Goal: Task Accomplishment & Management: Use online tool/utility

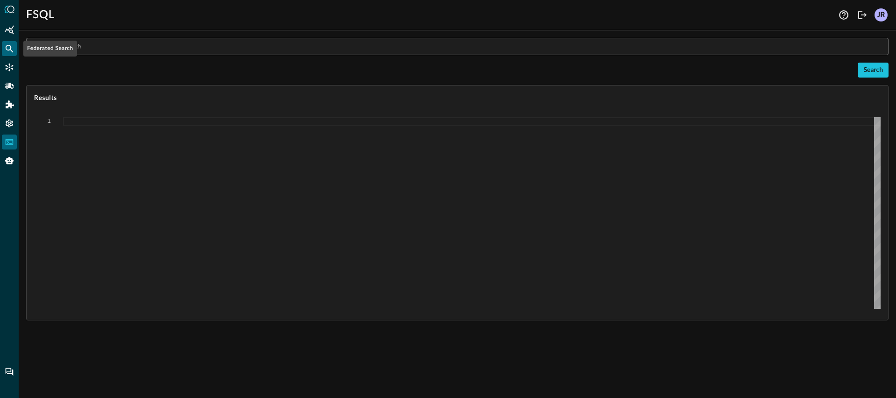
click at [13, 51] on icon "Federated Search" at bounding box center [10, 49] width 8 height 8
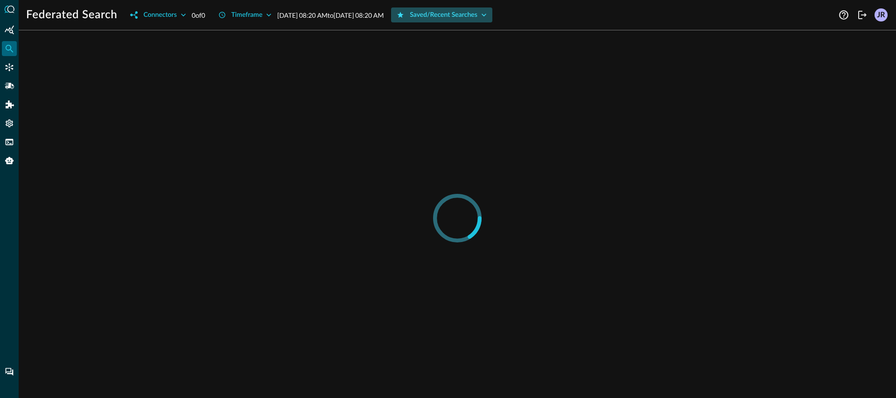
click at [481, 16] on button "Saved/Recent Searches" at bounding box center [441, 14] width 101 height 15
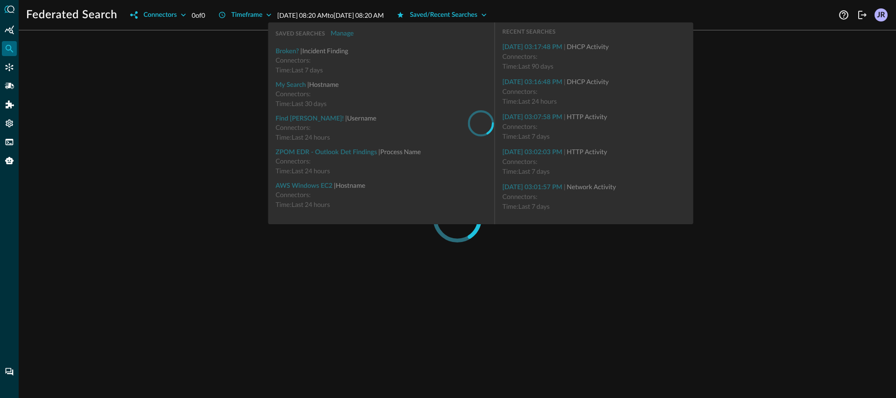
click at [785, 119] on div at bounding box center [457, 218] width 862 height 360
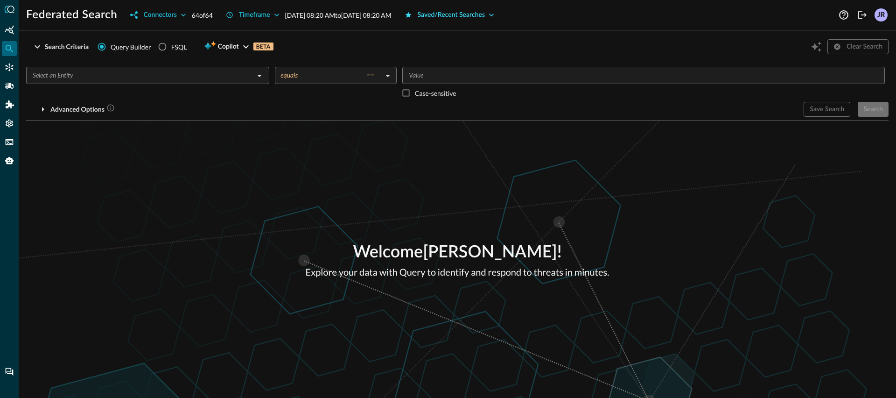
click at [462, 18] on button "Saved/Recent Searches" at bounding box center [449, 14] width 101 height 15
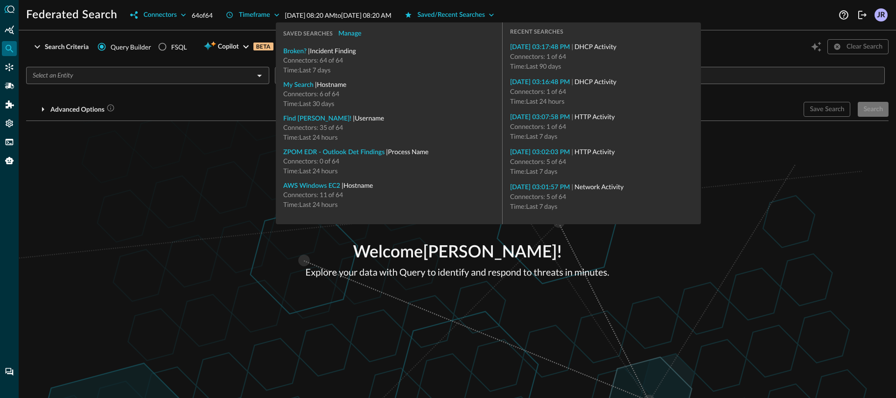
drag, startPoint x: 539, startPoint y: 48, endPoint x: 441, endPoint y: 47, distance: 98.5
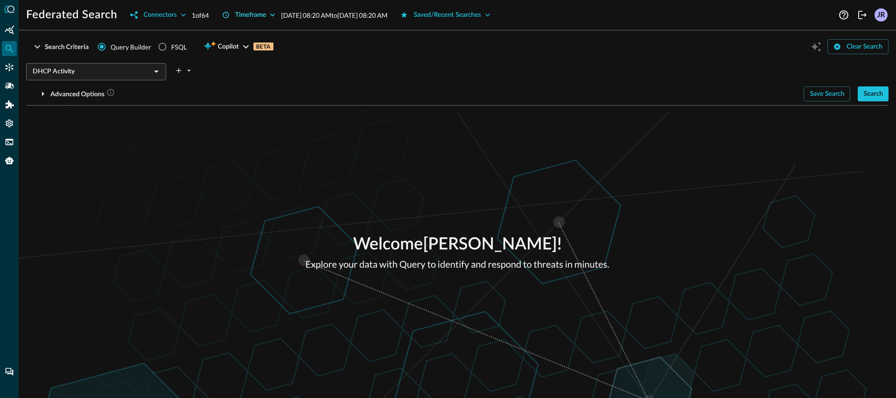
click at [277, 19] on icon "button" at bounding box center [272, 14] width 9 height 9
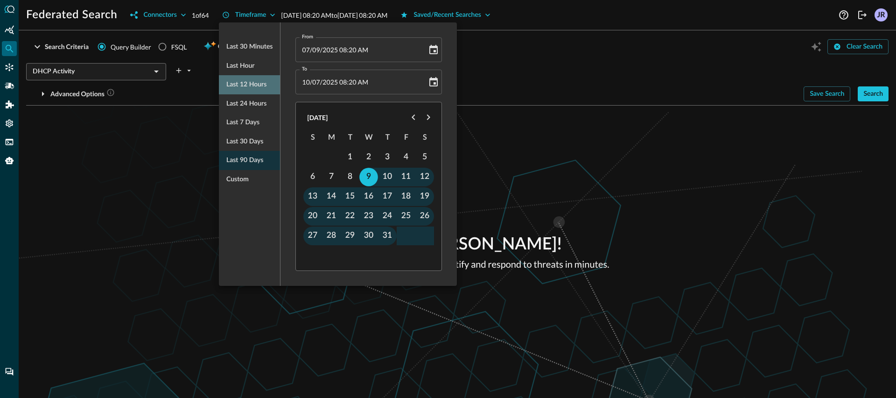
click at [260, 84] on span "Last 12 hours" at bounding box center [246, 85] width 40 height 12
type input "[DATE] 08:21 PM"
type input "[DATE] 08:21 AM"
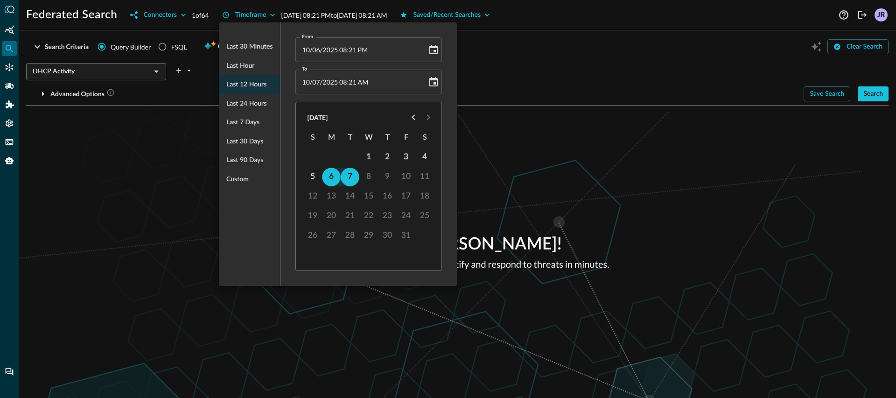
click at [644, 172] on div at bounding box center [448, 199] width 896 height 398
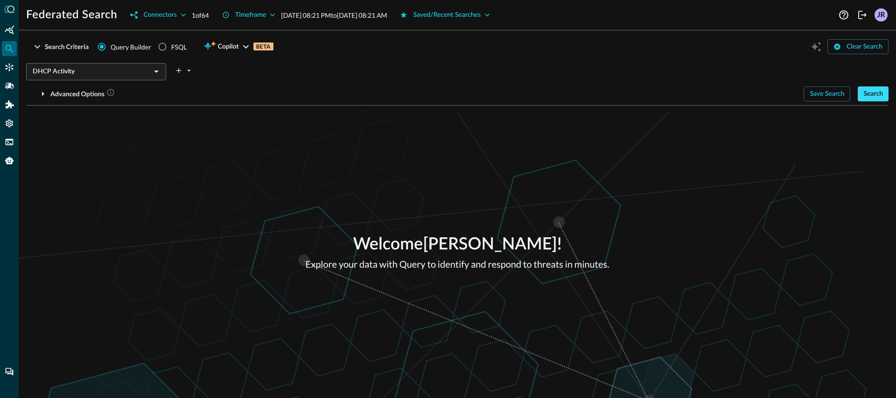
click at [862, 92] on button "Search" at bounding box center [873, 93] width 31 height 15
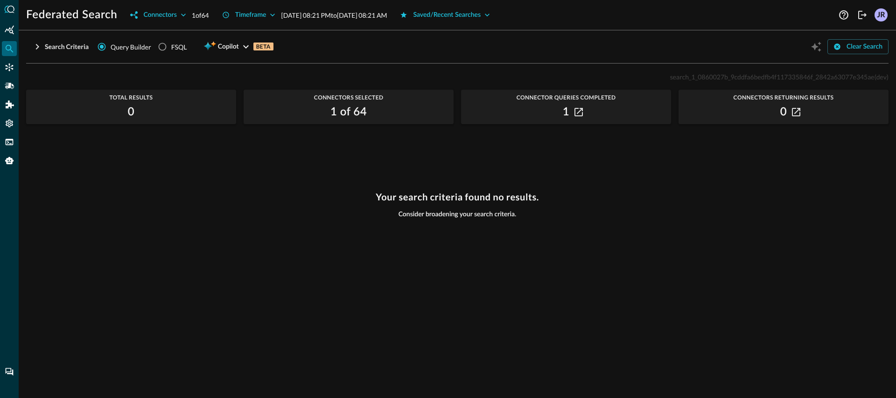
click at [281, 170] on div "search_1_0860027b_9cddfa6bedfb4f117335846f_2842a63077e345ae (dev) Total Results…" at bounding box center [457, 228] width 862 height 315
click at [5, 69] on icon "Connectors" at bounding box center [9, 67] width 9 height 9
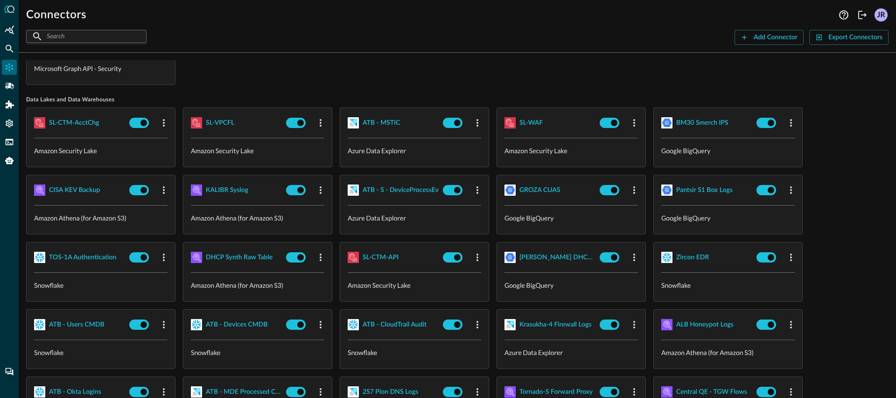
scroll to position [58, 0]
click at [238, 257] on div "DHCP Synth Raw Table" at bounding box center [239, 257] width 67 height 12
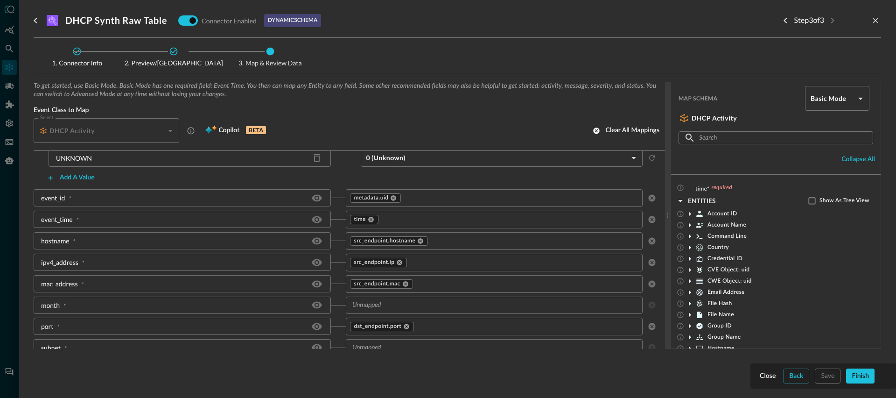
scroll to position [320, 0]
click at [410, 218] on input "text" at bounding box center [502, 219] width 245 height 12
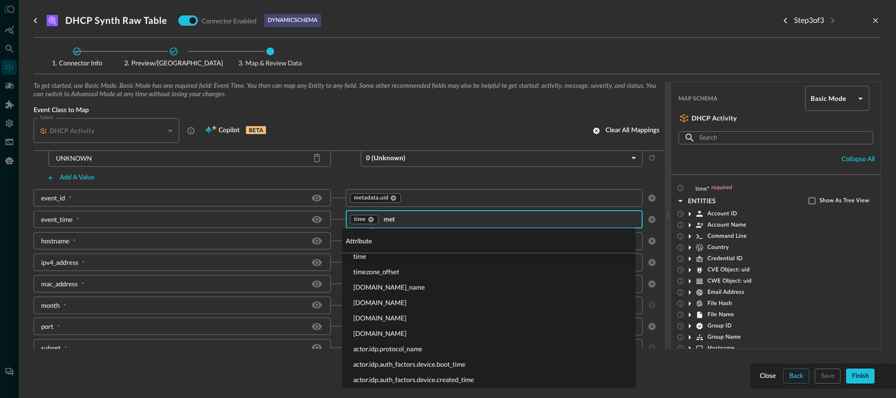
scroll to position [0, 0]
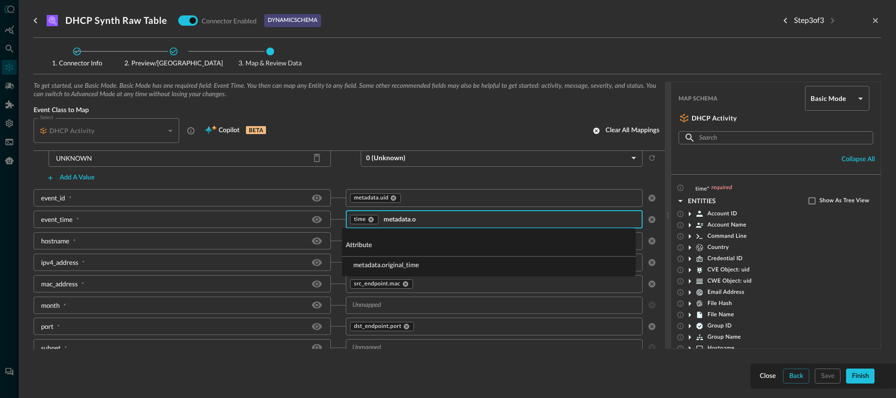
type input "metadata.or"
click at [394, 267] on li "metadata.original_time" at bounding box center [488, 264] width 293 height 15
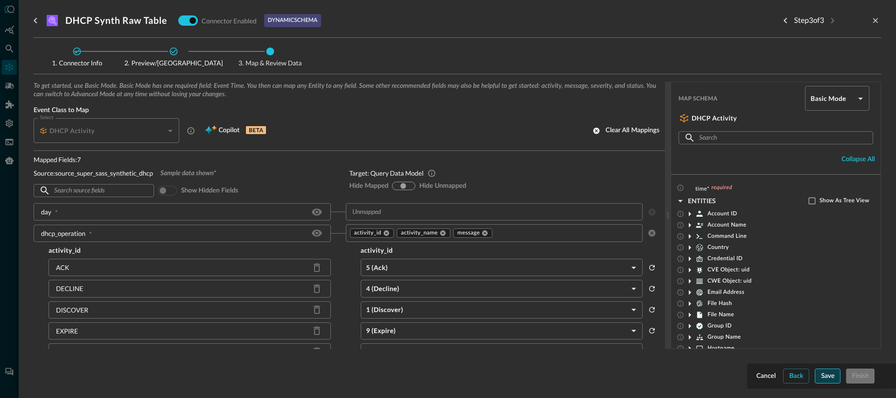
click at [834, 380] on button "Save" at bounding box center [828, 375] width 26 height 15
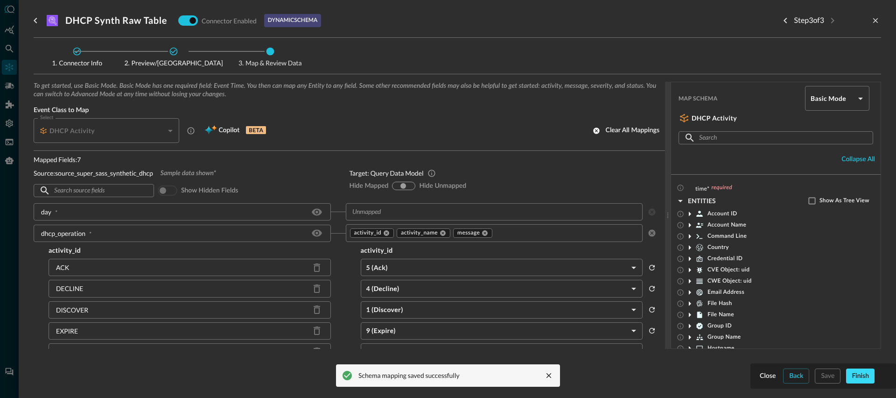
click at [863, 380] on button "Finish" at bounding box center [860, 375] width 28 height 15
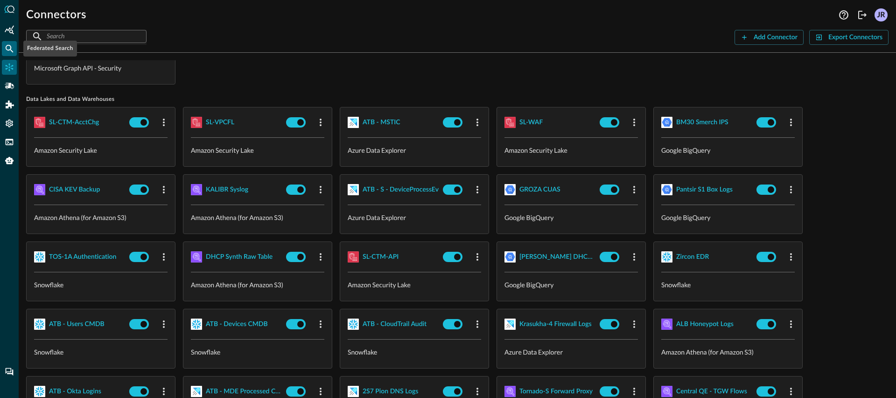
click at [11, 50] on icon "Federated Search" at bounding box center [10, 49] width 8 height 8
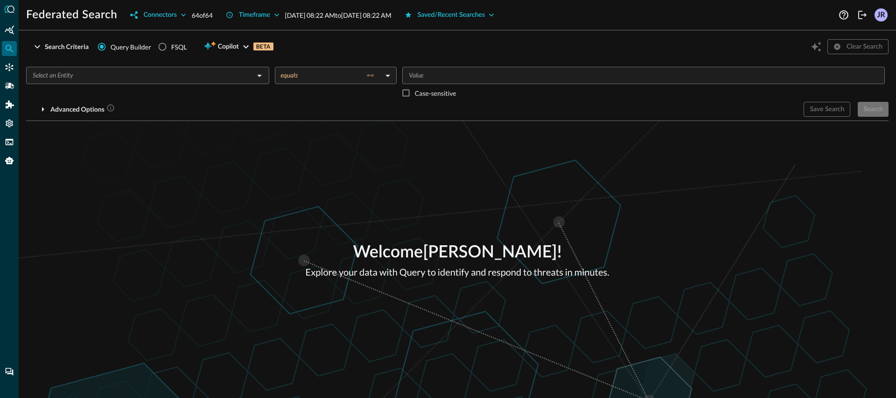
click at [114, 73] on input "text" at bounding box center [140, 76] width 222 height 12
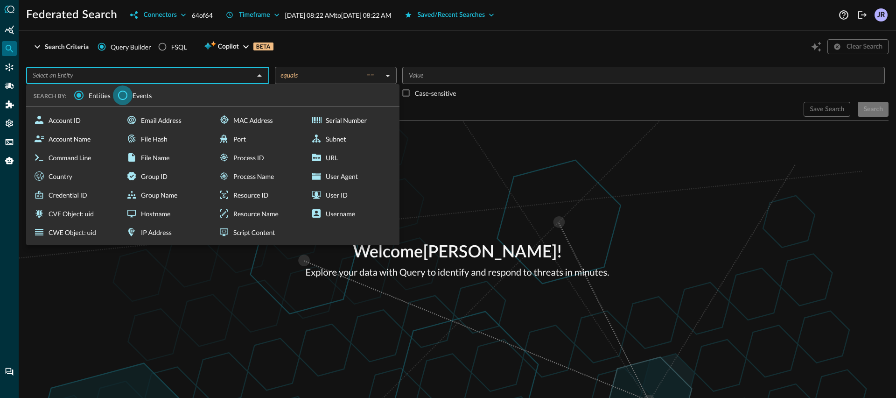
click at [124, 98] on input "Events" at bounding box center [123, 95] width 20 height 20
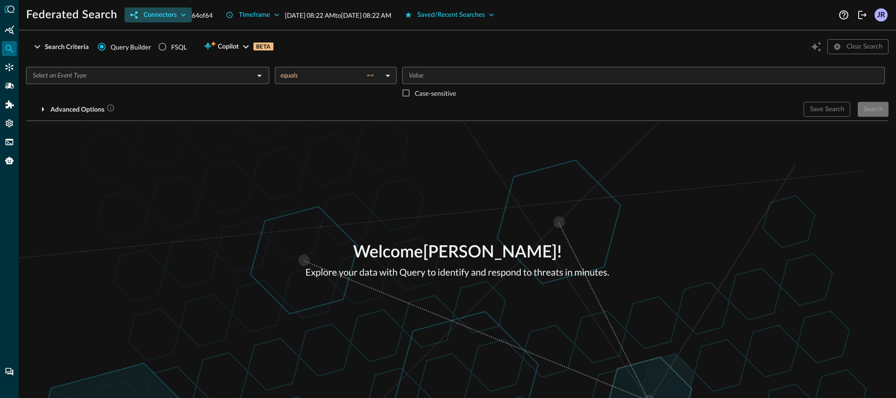
click at [153, 16] on button "Connectors" at bounding box center [158, 14] width 67 height 15
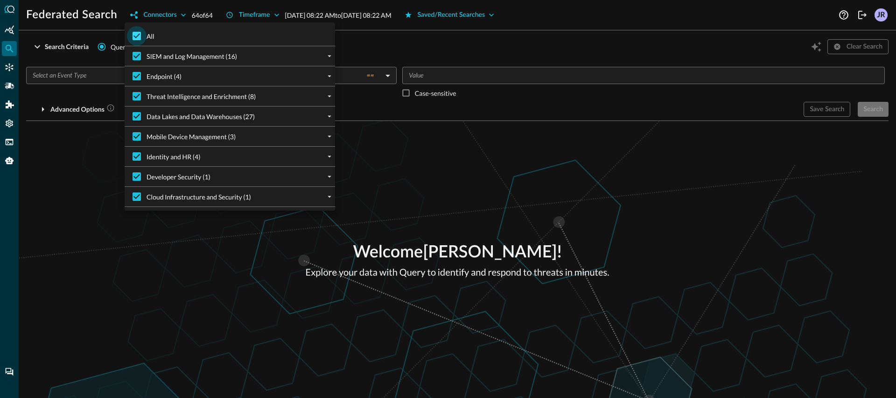
click at [142, 42] on input "All" at bounding box center [137, 36] width 20 height 20
checkbox input "false"
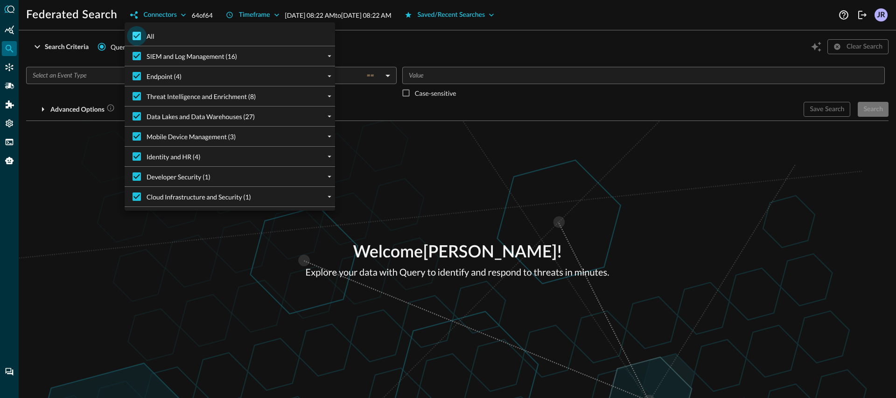
checkbox input "false"
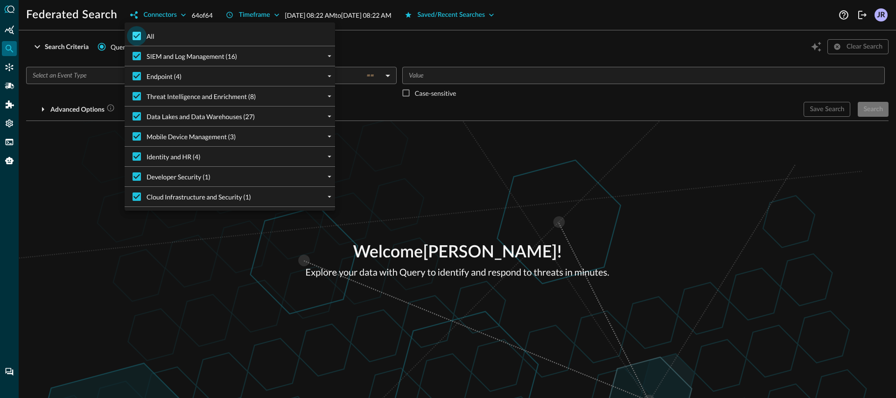
checkbox input "false"
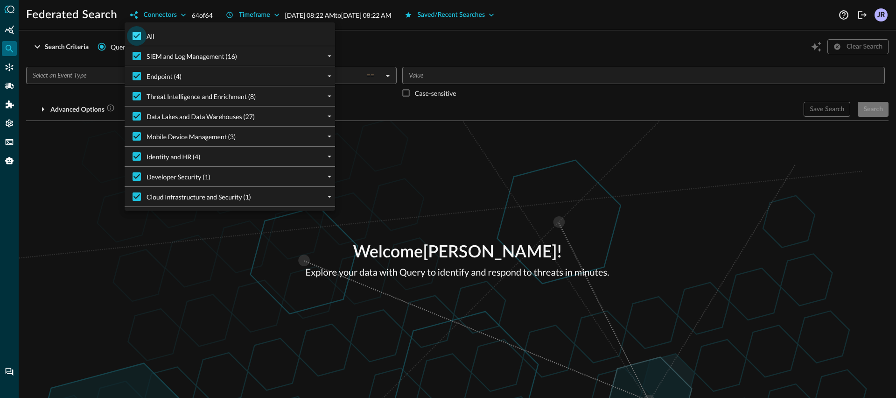
checkbox input "false"
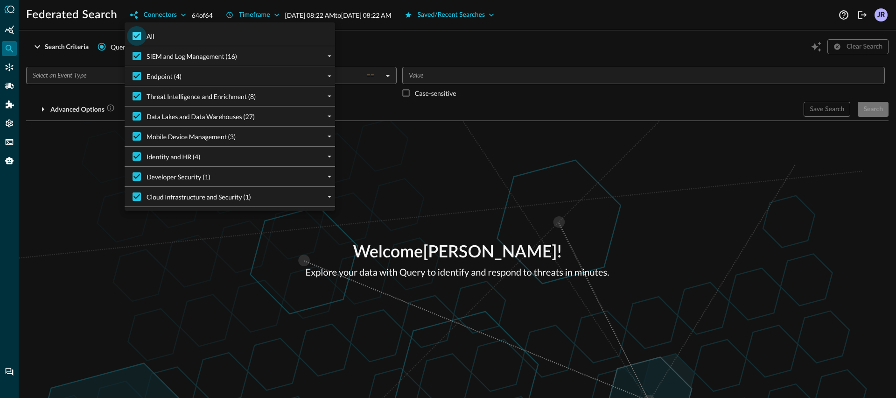
checkbox input "false"
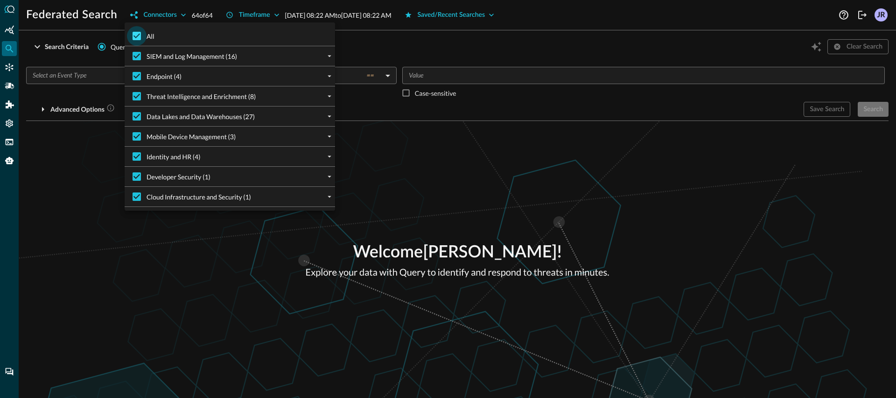
checkbox input "false"
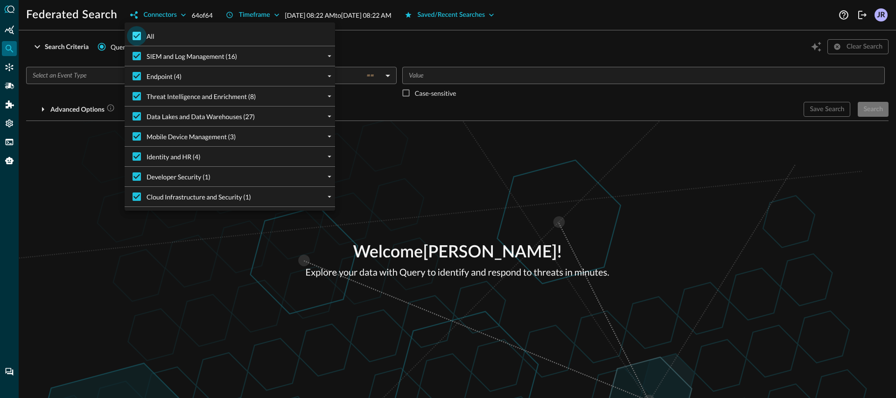
checkbox input "false"
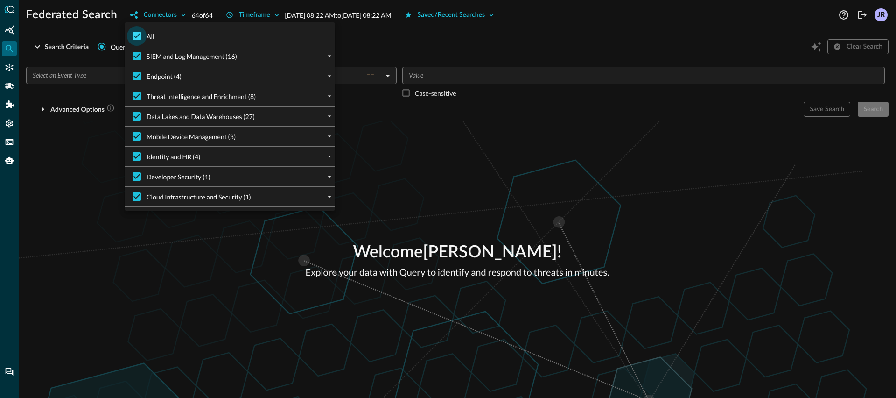
checkbox input "false"
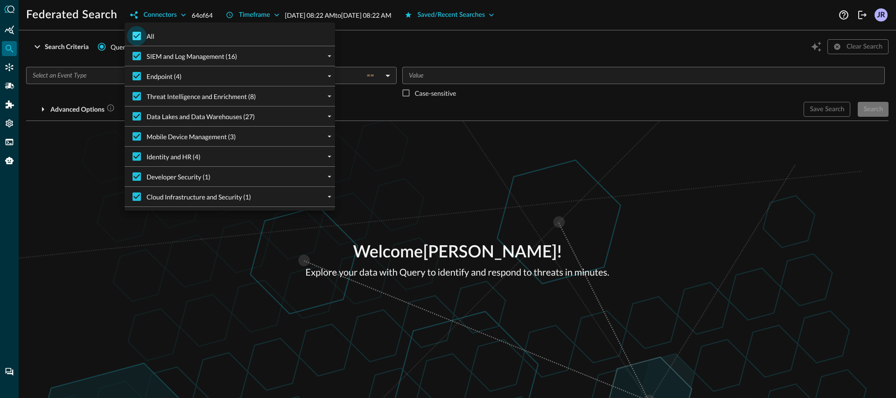
checkbox input "false"
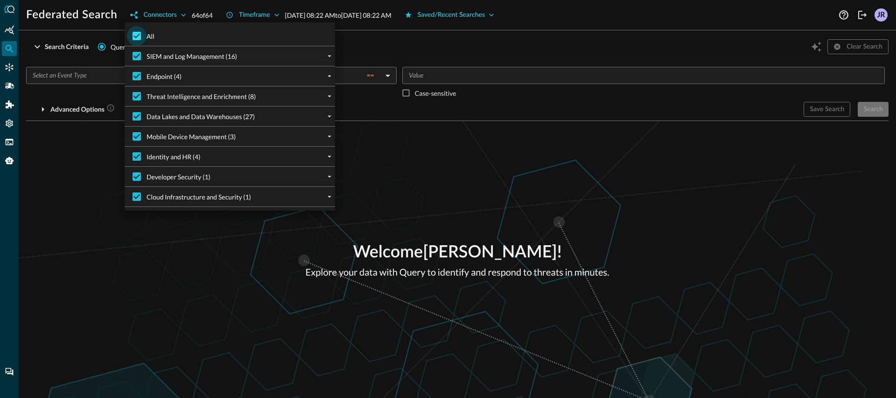
checkbox input "false"
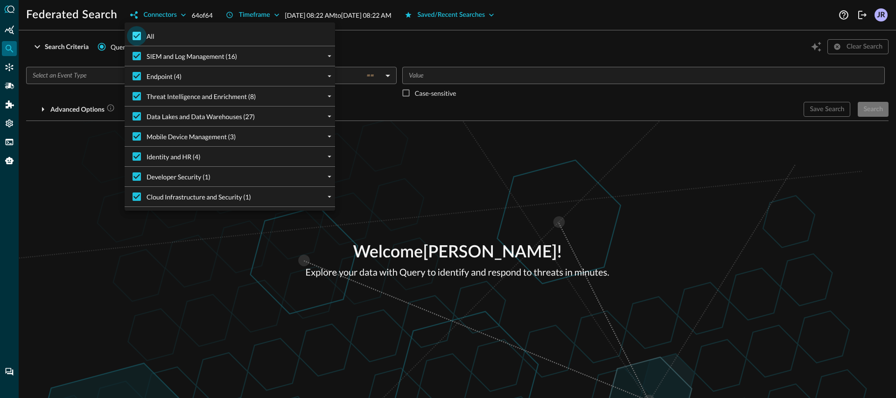
checkbox input "false"
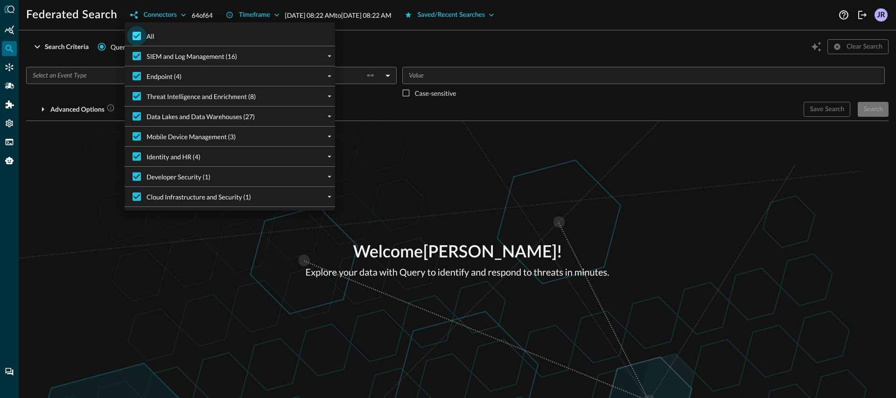
checkbox input "false"
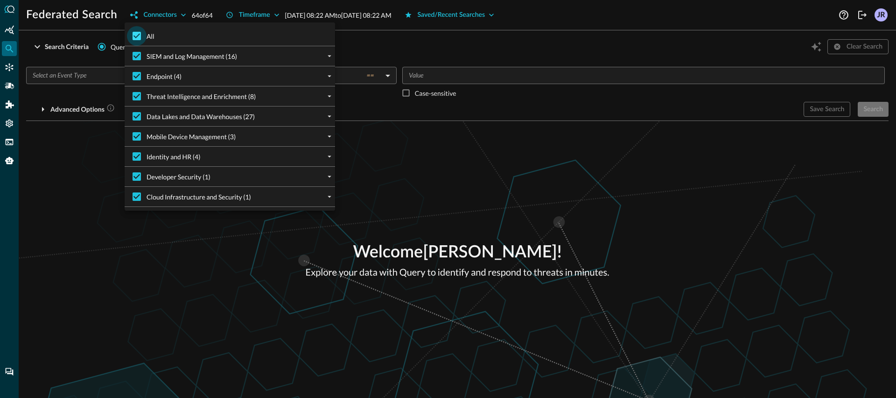
checkbox input "false"
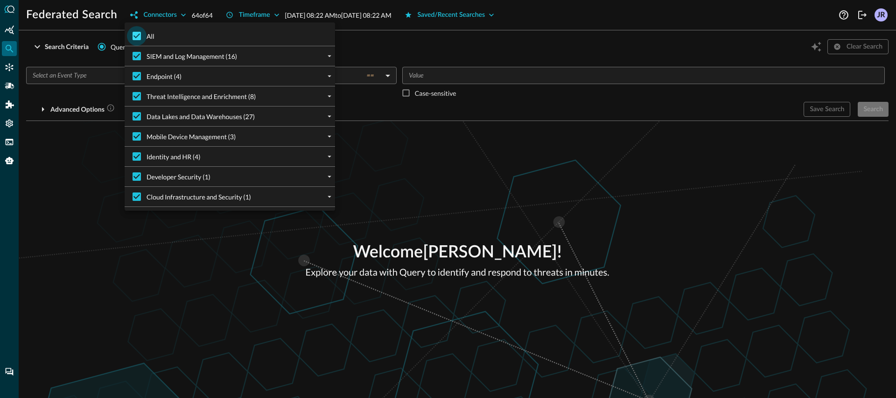
checkbox input "false"
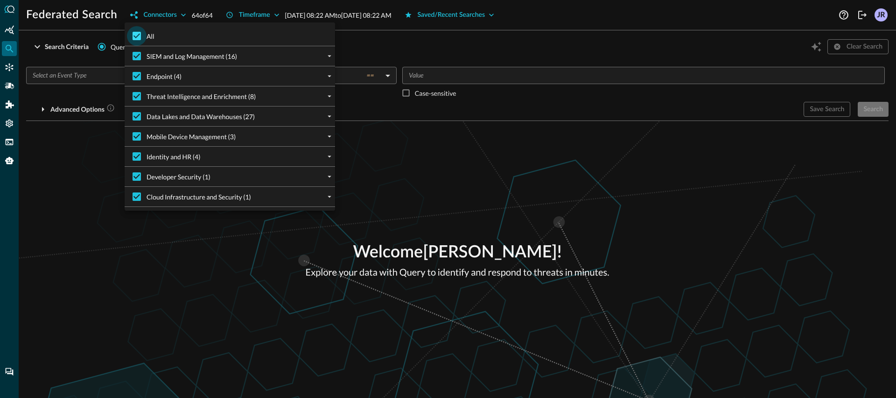
checkbox input "false"
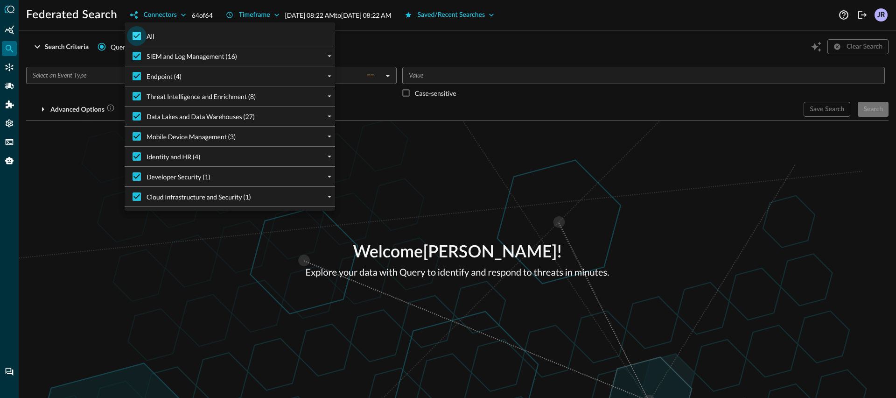
checkbox input "false"
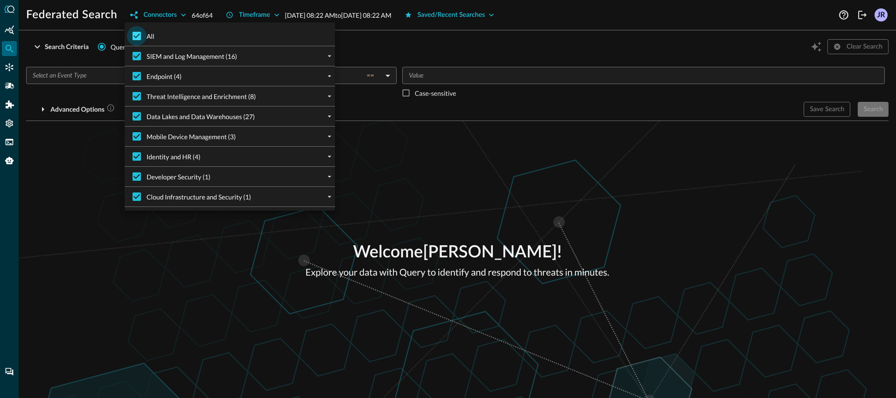
checkbox input "false"
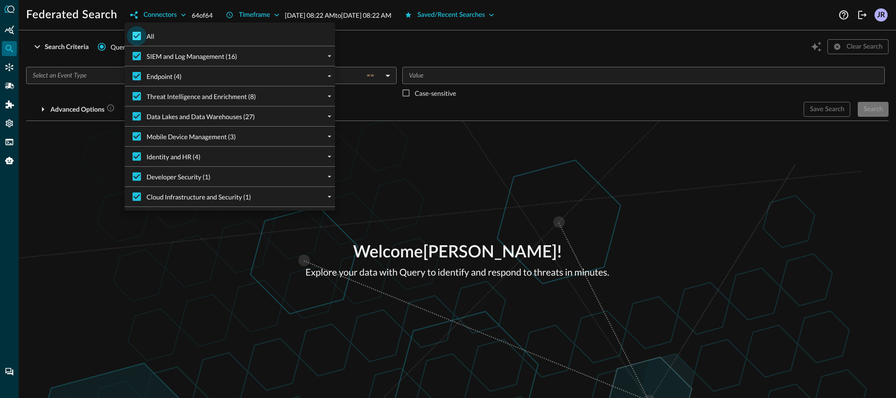
checkbox input "false"
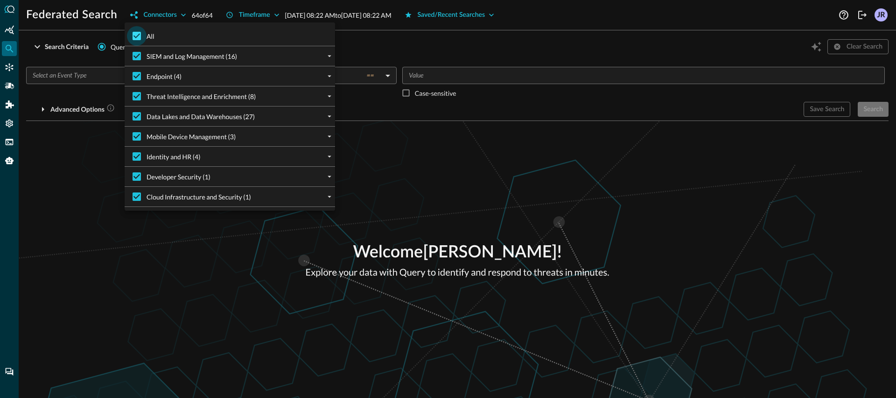
checkbox input "false"
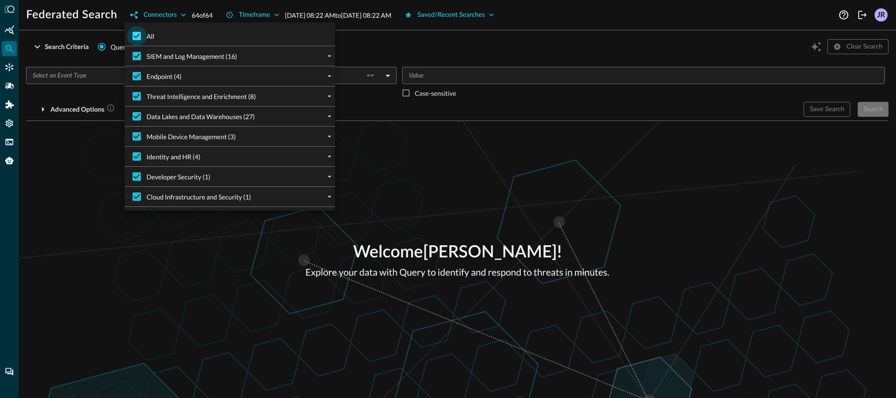
checkbox input "false"
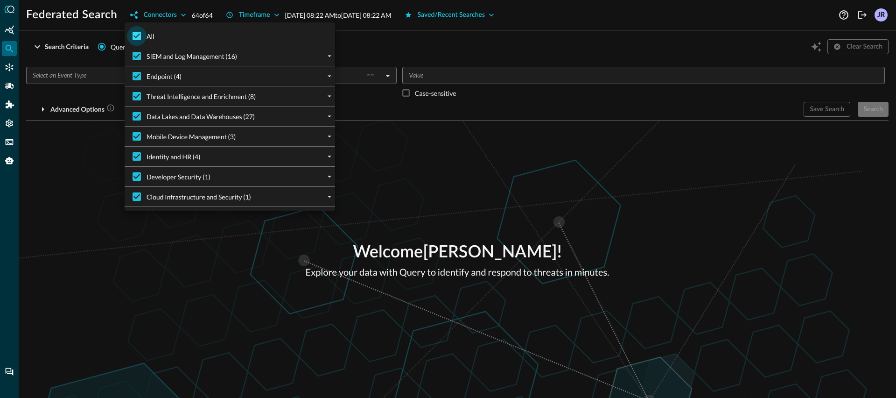
checkbox input "false"
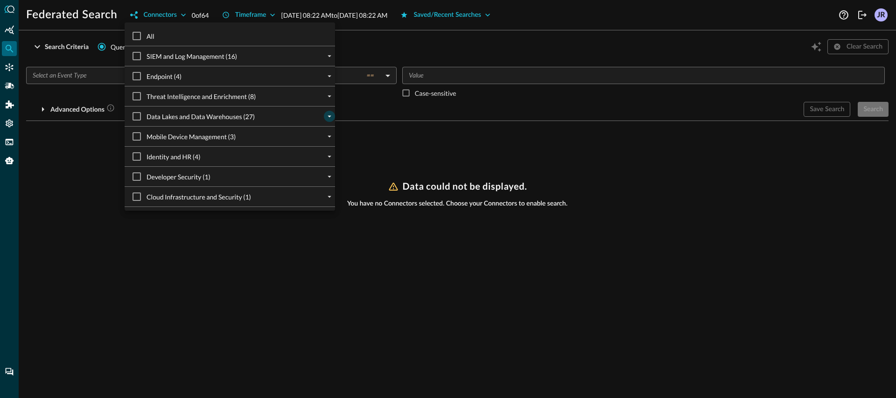
click at [334, 116] on button "expand" at bounding box center [329, 116] width 11 height 11
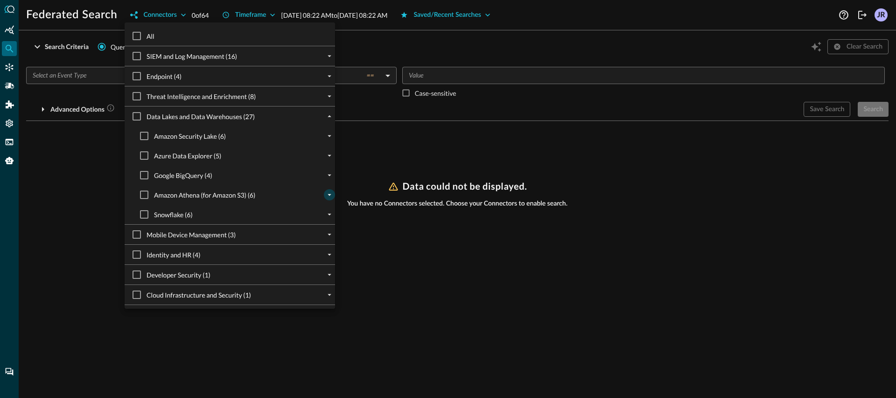
click at [328, 196] on icon "expand" at bounding box center [329, 194] width 8 height 8
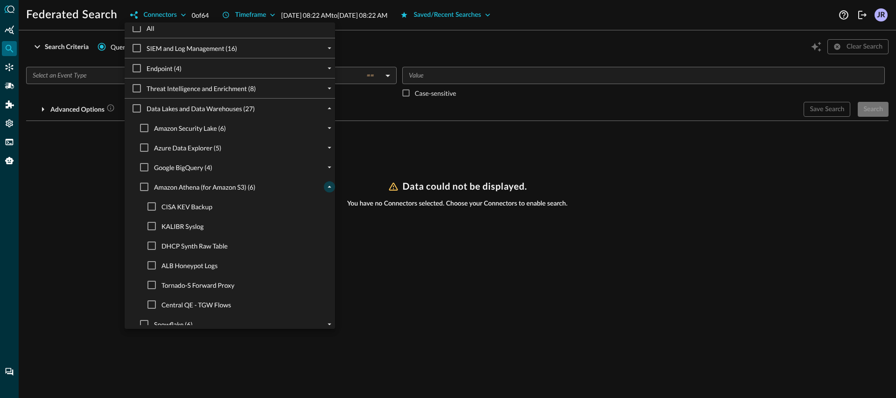
scroll to position [8, 0]
click at [153, 245] on input "DHCP Synth Raw Table" at bounding box center [152, 245] width 20 height 20
checkbox input "true"
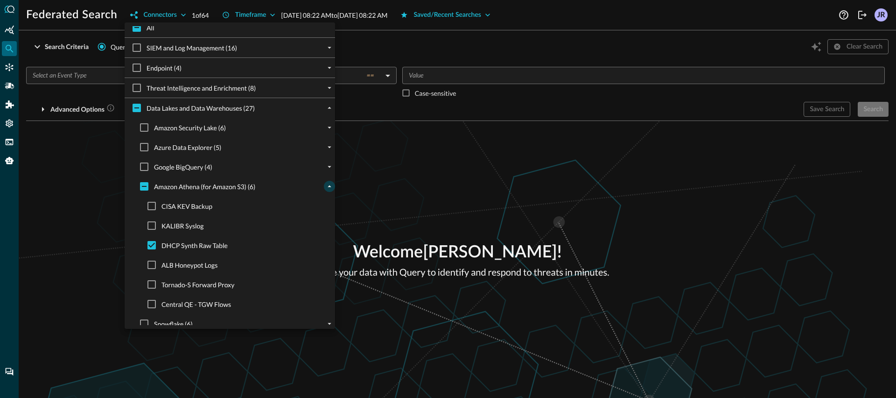
click at [53, 190] on div at bounding box center [448, 199] width 896 height 398
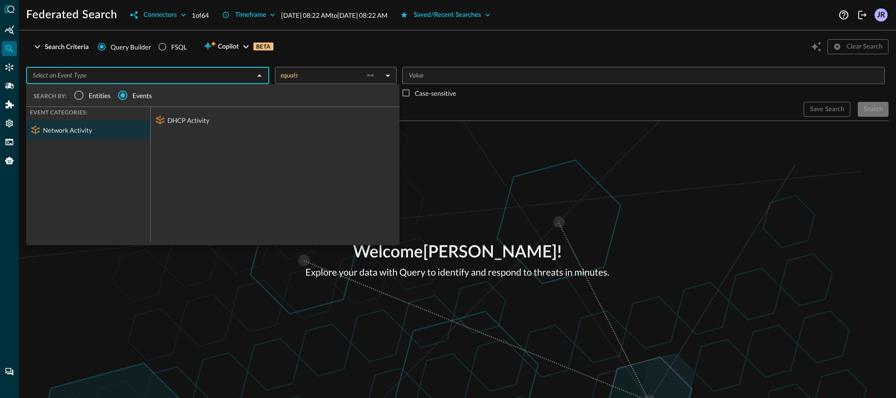
click at [118, 77] on input "text" at bounding box center [140, 76] width 222 height 12
click at [204, 120] on div "DHCP Activity" at bounding box center [275, 120] width 249 height 19
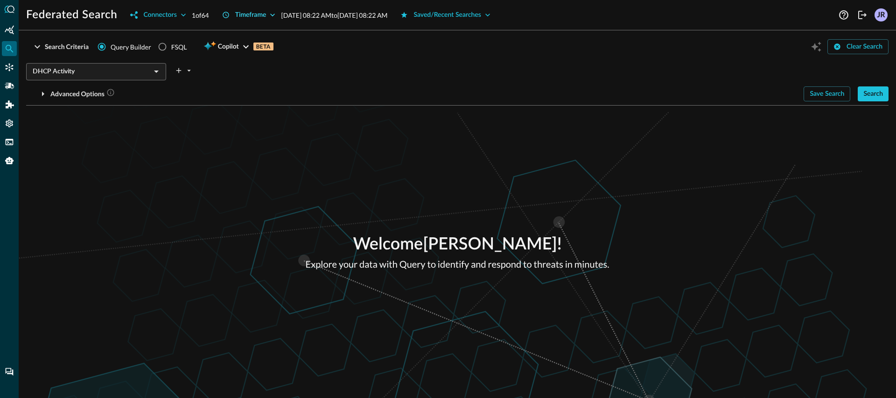
click at [272, 16] on icon "button" at bounding box center [272, 14] width 9 height 9
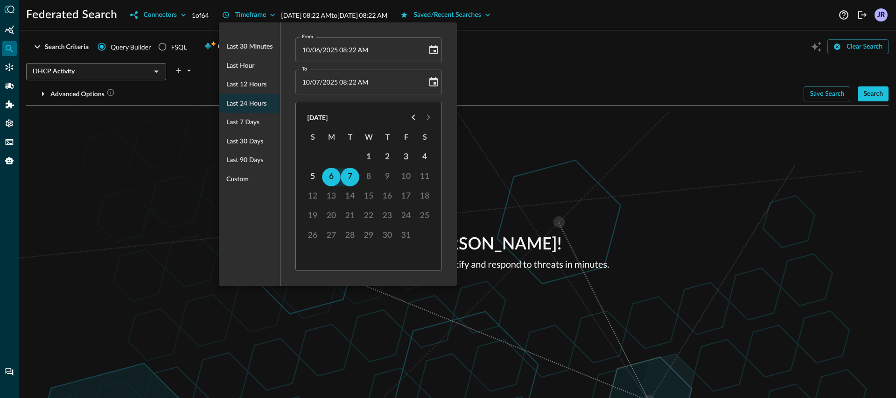
click at [260, 101] on ul "Last 30 minutes Last hour Last 12 hours Last 24 hours Last 7 days Last 30 days …" at bounding box center [249, 113] width 61 height 159
click at [631, 139] on div at bounding box center [448, 199] width 896 height 398
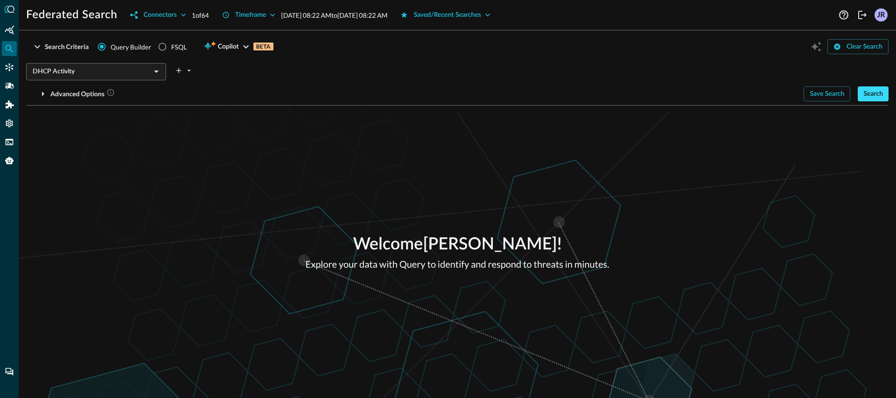
click at [874, 95] on button "Search" at bounding box center [873, 93] width 31 height 15
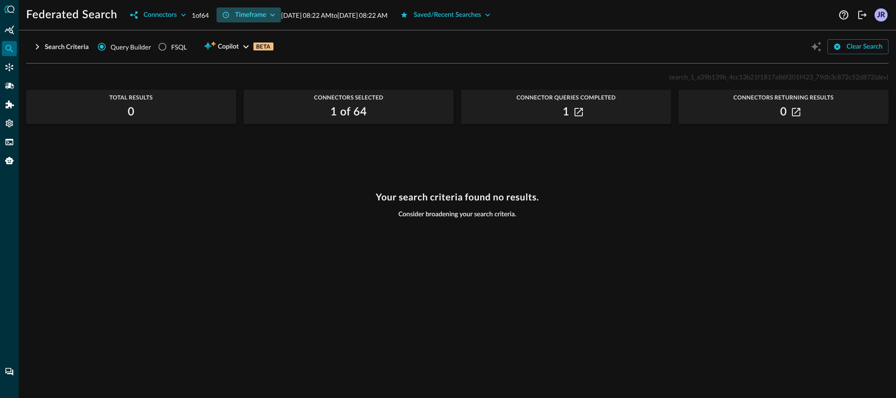
click at [253, 15] on button "Timeframe" at bounding box center [249, 14] width 65 height 15
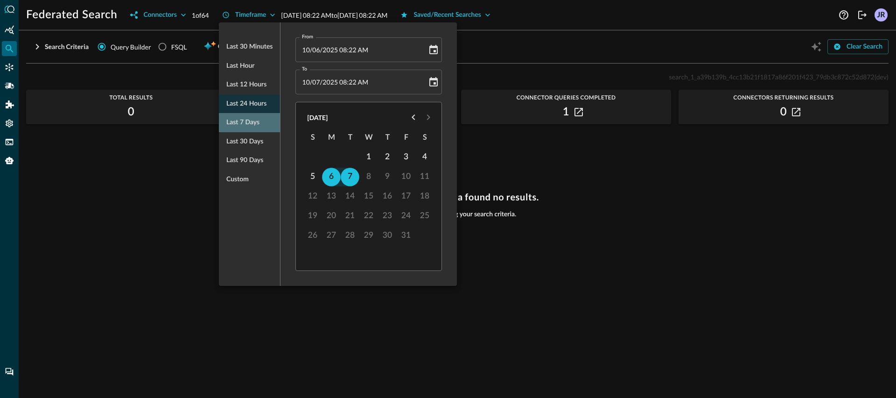
click at [253, 127] on span "Last 7 days" at bounding box center [242, 123] width 33 height 12
type input "[DATE] 08:23 AM"
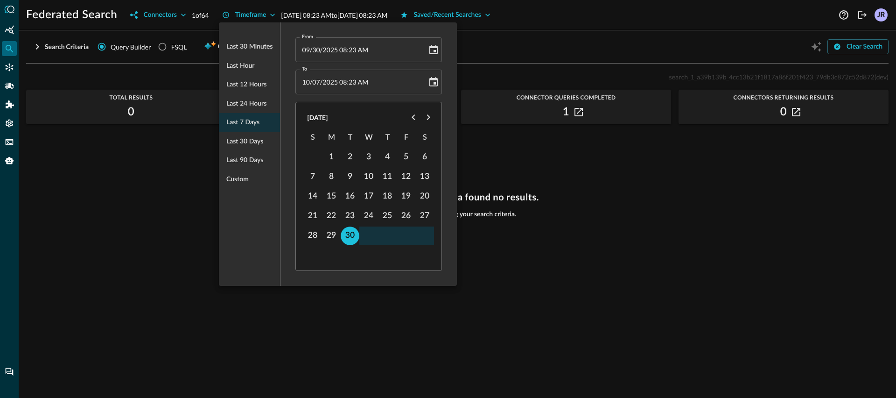
click at [609, 178] on div at bounding box center [448, 199] width 896 height 398
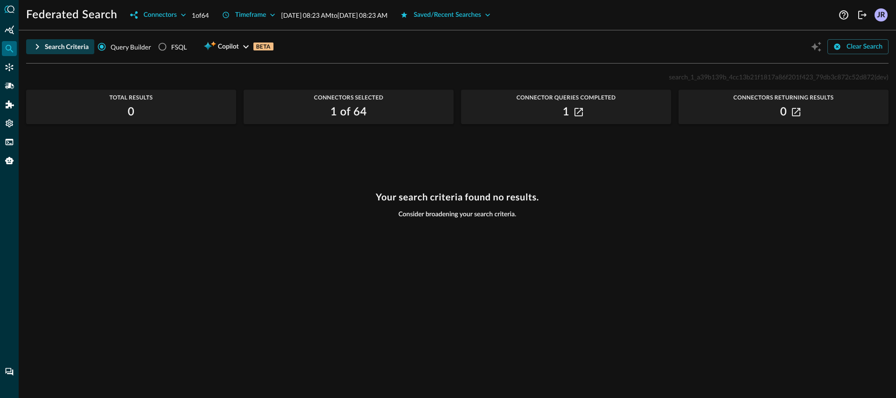
click at [68, 45] on button "Search Criteria" at bounding box center [60, 46] width 68 height 15
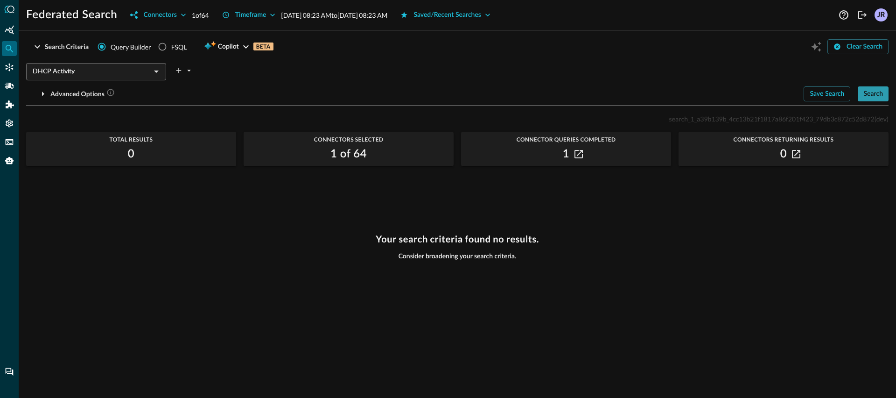
click at [873, 97] on button "Search" at bounding box center [873, 93] width 31 height 15
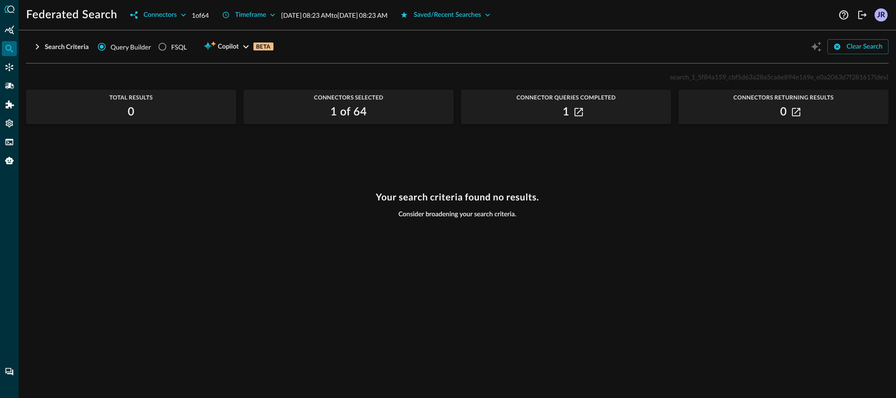
click at [586, 242] on div "Your search criteria found no results. Consider broadening your search criteria." at bounding box center [457, 288] width 862 height 195
click at [742, 80] on span "search_1_5f84a159_cbf5d63a28a5ca6e894e169e_e0a2063d7f281617" at bounding box center [772, 77] width 204 height 8
copy p "search_1_5f84a159_cbf5d63a28a5ca6e894e169e_e0a2063d7f281617 (dev)"
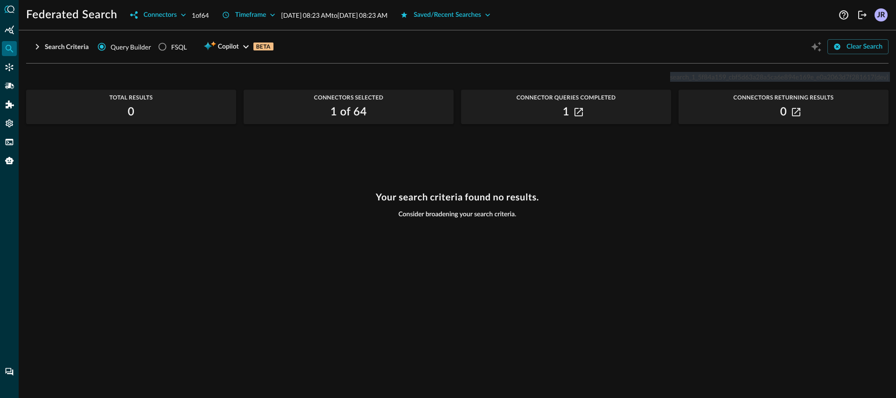
click at [788, 73] on span "search_1_5f84a159_cbf5d63a28a5ca6e894e169e_e0a2063d7f281617" at bounding box center [772, 77] width 204 height 8
click at [684, 180] on div "search_1_5f84a159_cbf5d63a28a5ca6e894e169e_e0a2063d7f281617 (dev) Total Results…" at bounding box center [457, 228] width 862 height 315
click at [59, 49] on button "Search Criteria" at bounding box center [60, 46] width 68 height 15
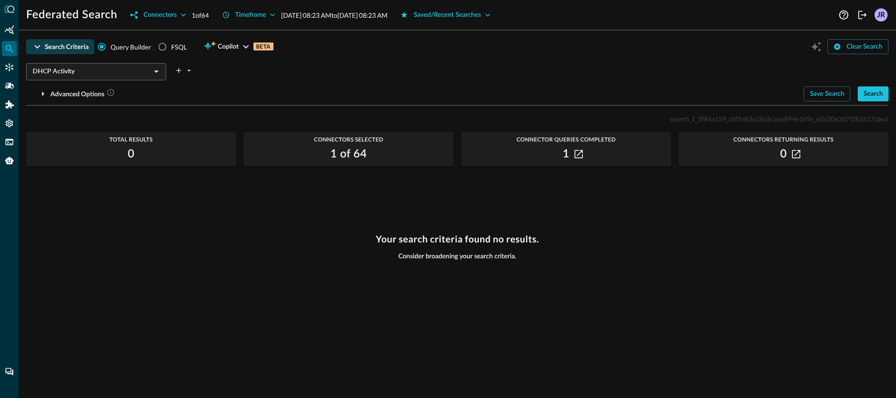
click at [59, 49] on button "Search Criteria" at bounding box center [60, 46] width 68 height 15
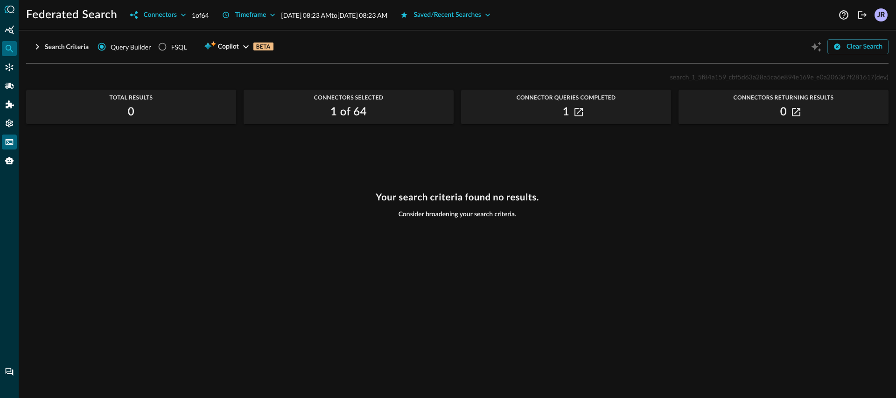
click at [7, 137] on icon "FSQL" at bounding box center [9, 141] width 9 height 9
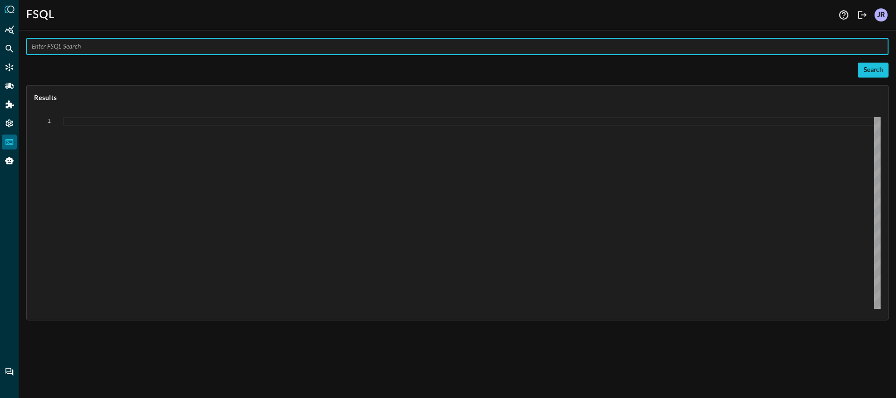
click at [139, 48] on input "text" at bounding box center [460, 46] width 857 height 17
paste input "QUERY process_activity.actor.process.cmd_line, [URL][DOMAIN_NAME], process_acti…"
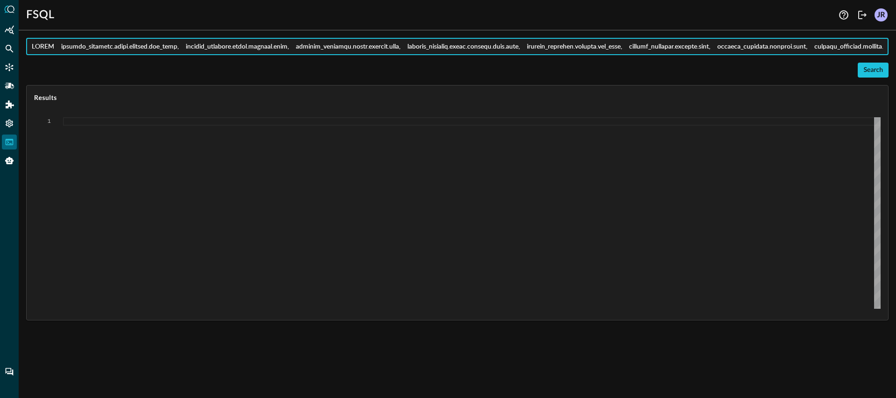
scroll to position [0, 2410]
type input "QUERY process_activity.actor.process.cmd_line, [URL][DOMAIN_NAME], process_acti…"
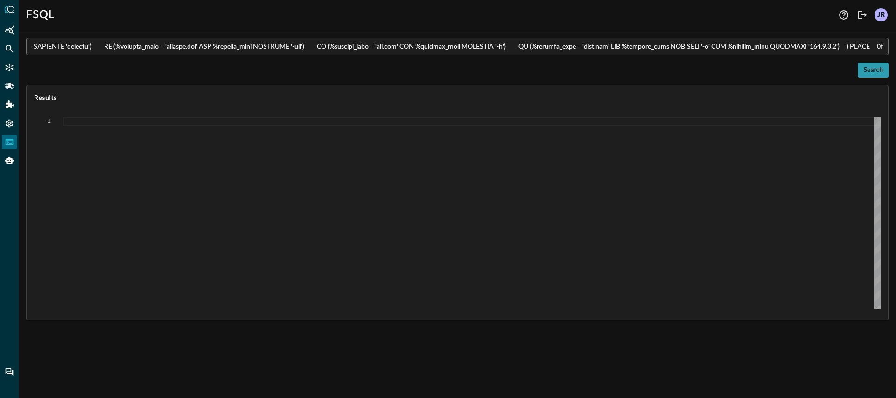
scroll to position [0, 0]
click at [873, 71] on button "Search" at bounding box center [873, 70] width 31 height 15
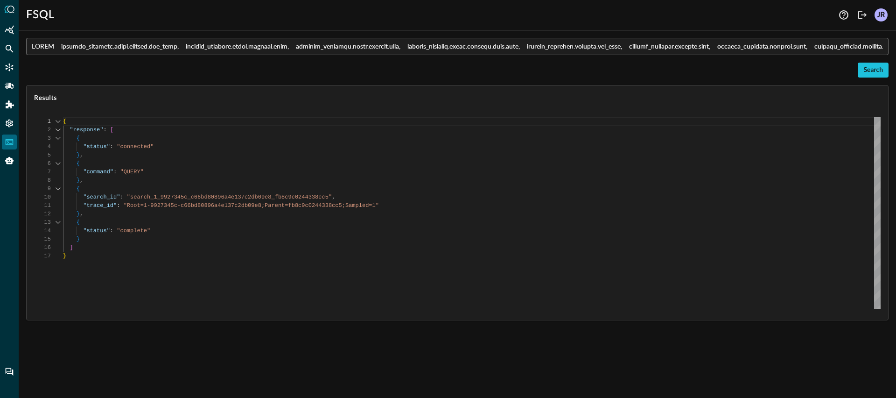
scroll to position [8, 0]
click at [279, 215] on div "{ "response" : [ { "status" : "connected" } , { "command" : "QUERY" } , { "sear…" at bounding box center [472, 212] width 818 height 191
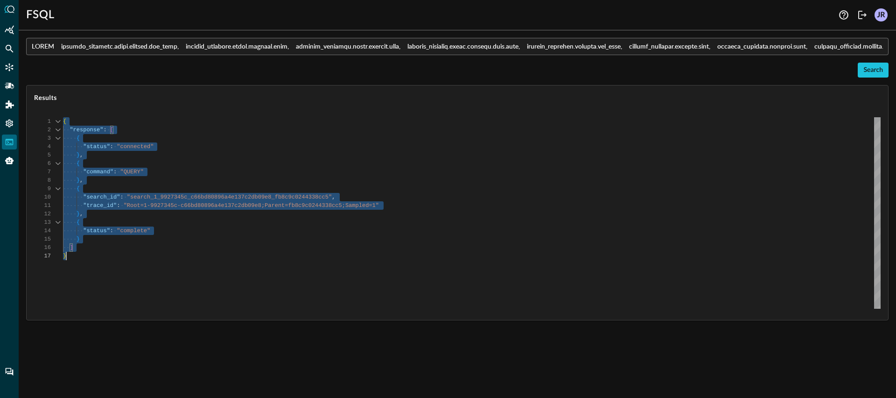
scroll to position [0, 0]
type textarea ""trace_id": "Root=1-9927345c-c66bd80896a4e137c2db09e8;Parent=fb8c9c0244338cc5;S…"
drag, startPoint x: 585, startPoint y: 211, endPoint x: 585, endPoint y: 196, distance: 15.4
click at [585, 211] on div "{ "response" : [ { "status" : "connected" } , { "command" : "QUERY" } , { "sear…" at bounding box center [472, 212] width 818 height 191
